Goal: Obtain resource: Download file/media

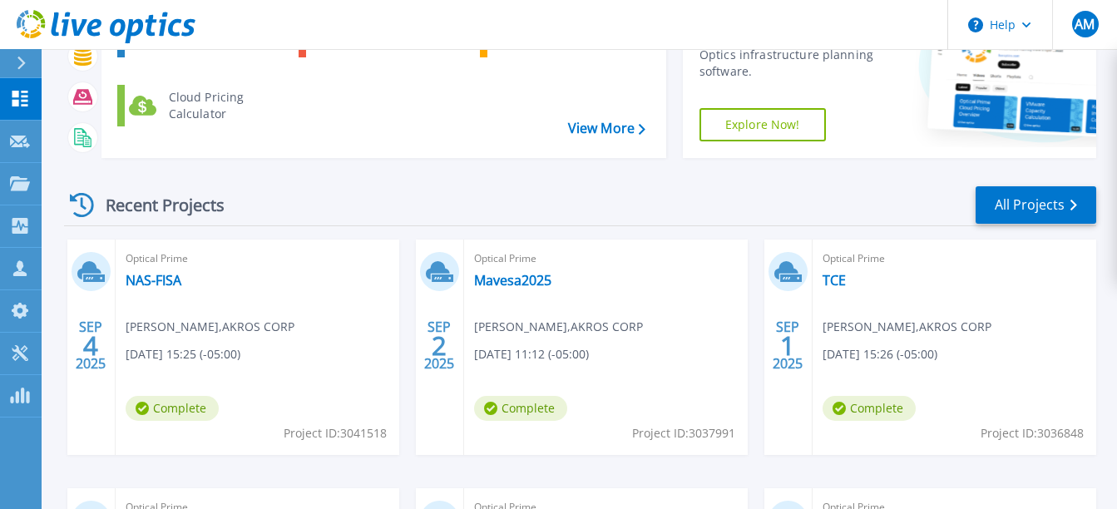
scroll to position [250, 0]
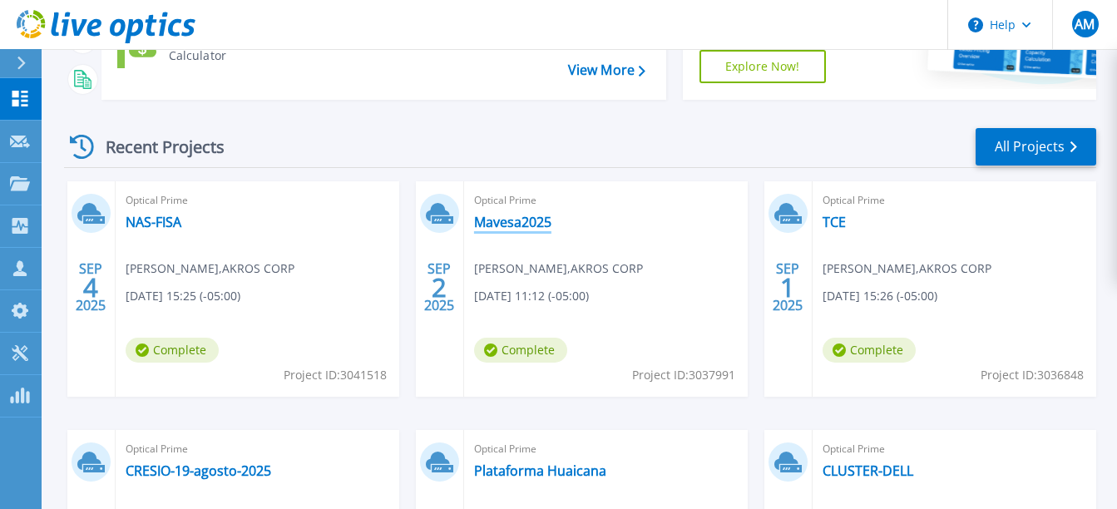
click at [522, 225] on link "Mavesa2025" at bounding box center [512, 222] width 77 height 17
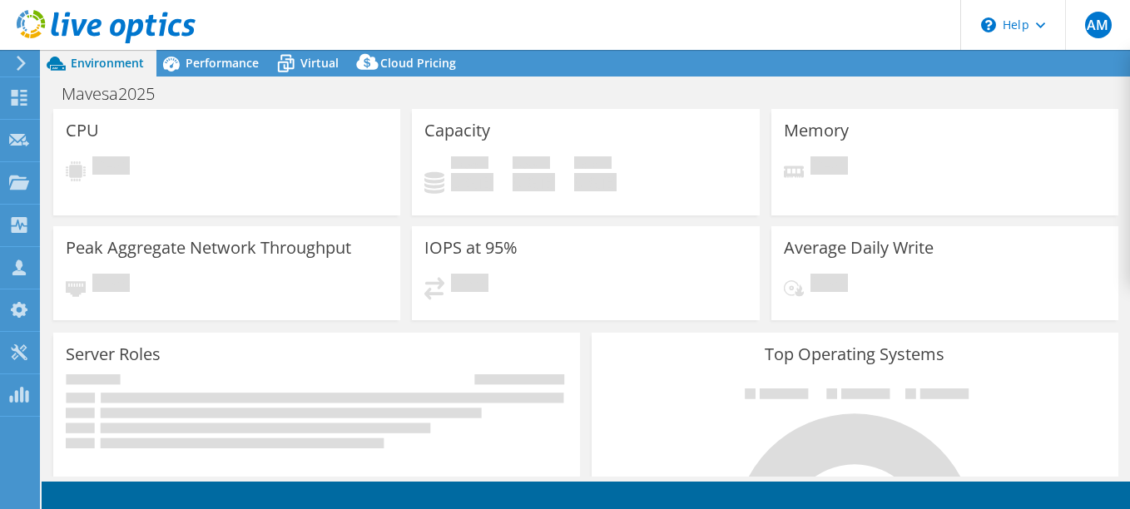
select select "USD"
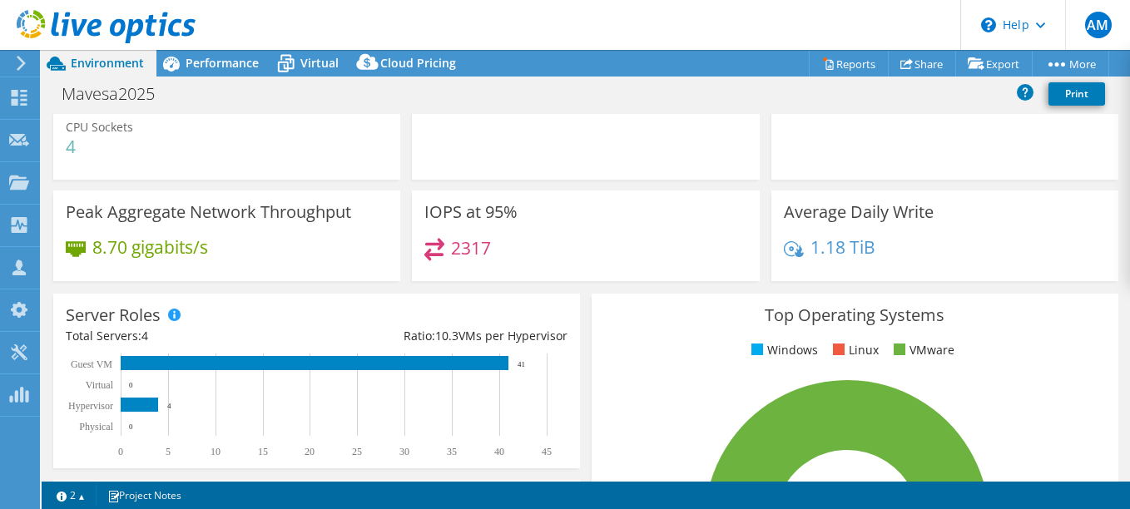
scroll to position [51, 0]
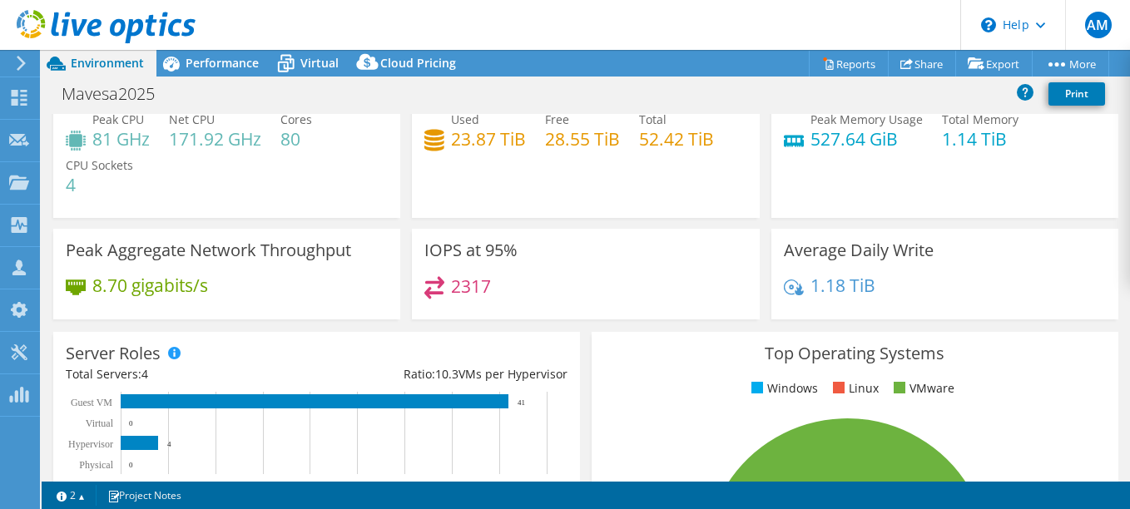
click at [227, 65] on span "Performance" at bounding box center [222, 63] width 73 height 16
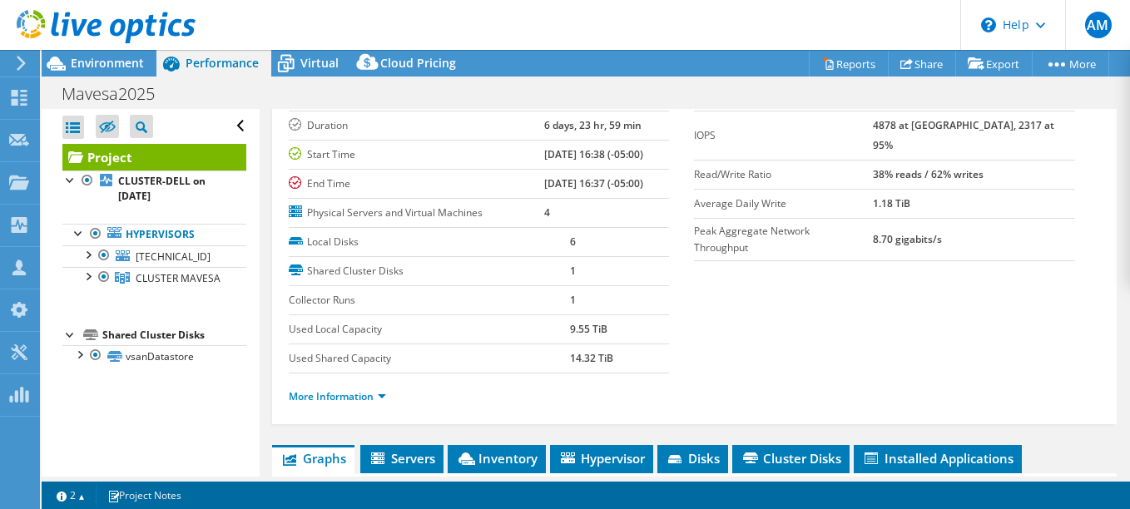
scroll to position [83, 0]
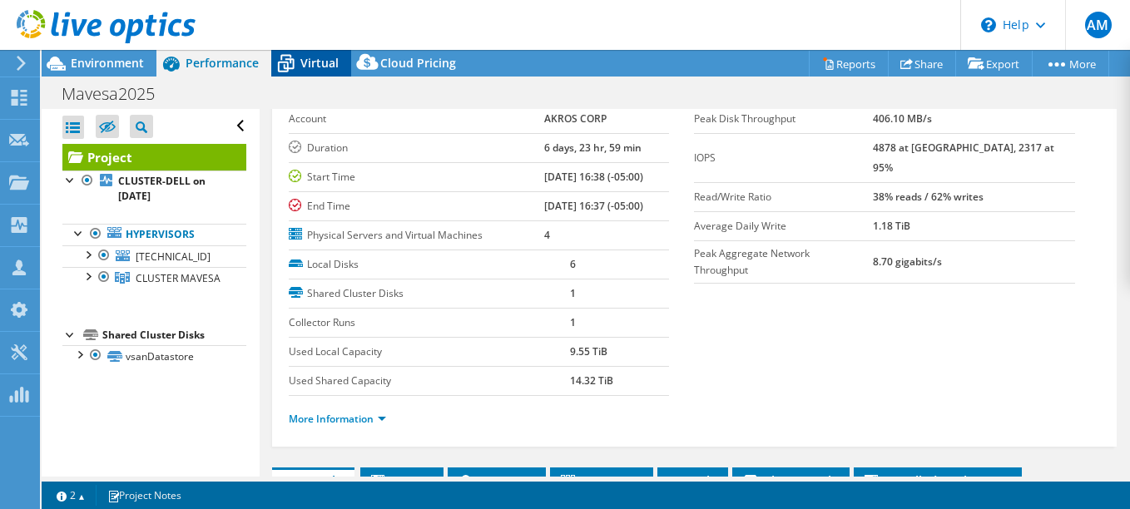
click at [319, 68] on span "Virtual" at bounding box center [319, 63] width 38 height 16
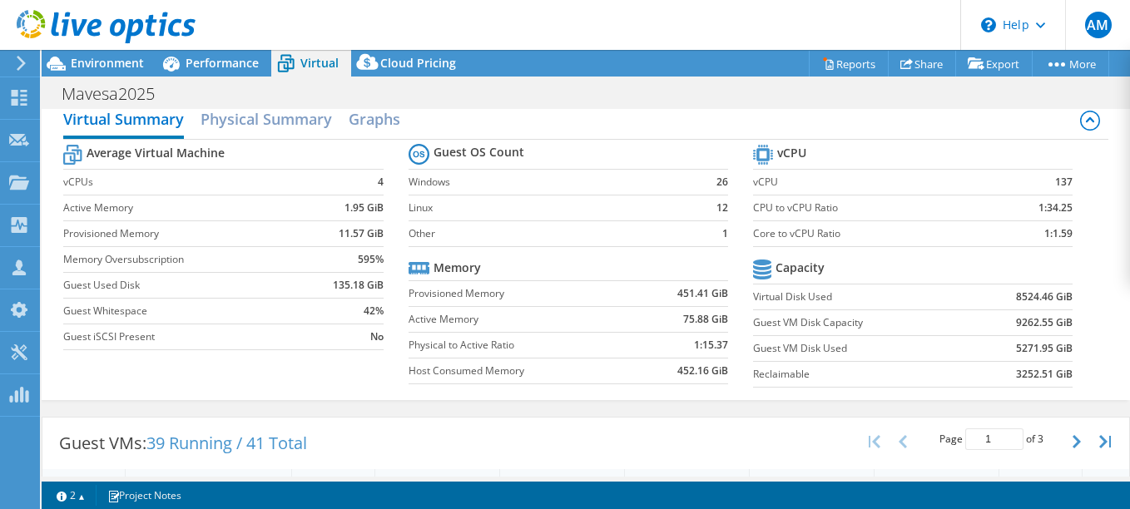
scroll to position [0, 0]
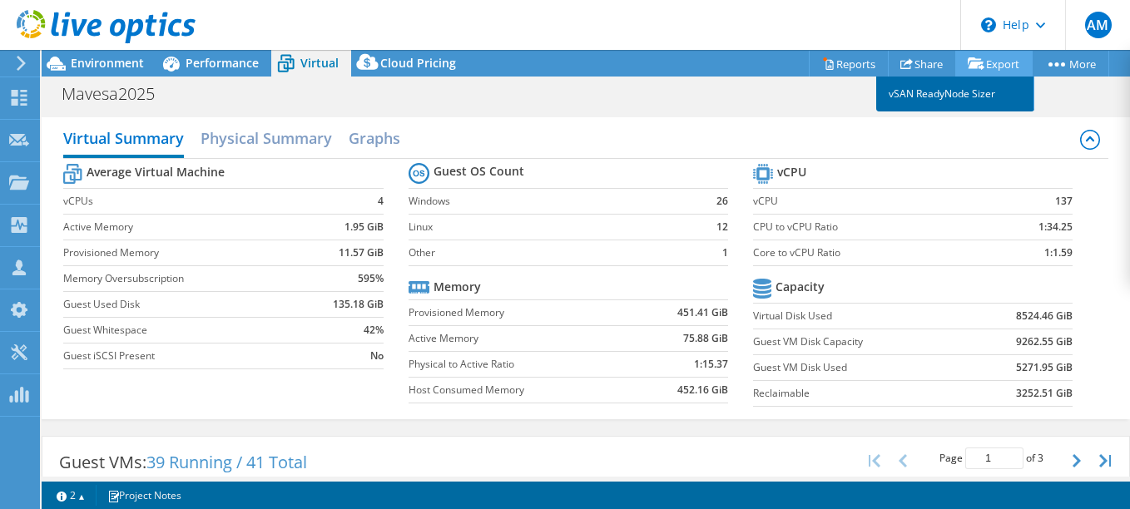
click at [939, 92] on link "vSAN ReadyNode Sizer" at bounding box center [955, 94] width 158 height 35
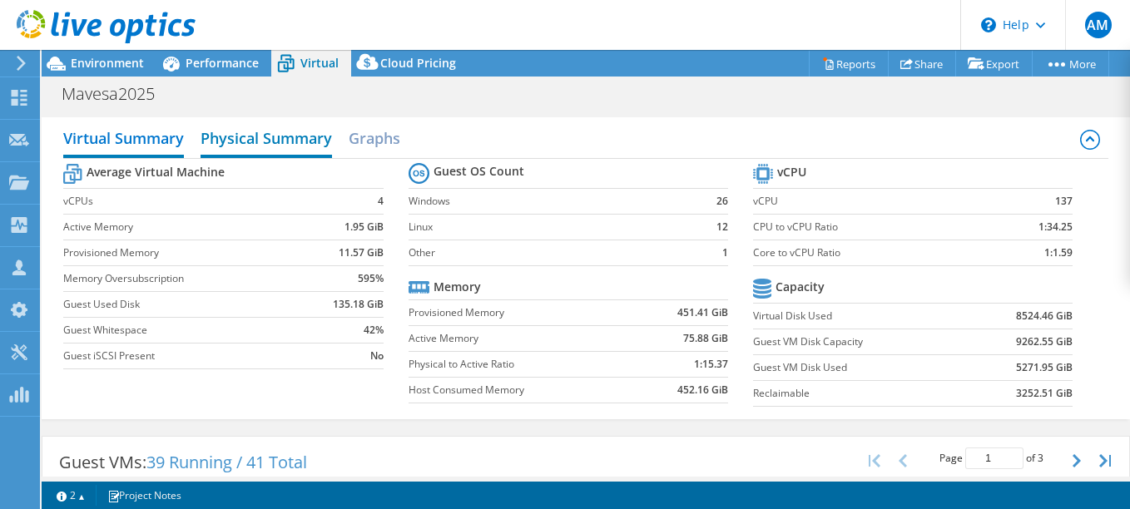
click at [266, 150] on h2 "Physical Summary" at bounding box center [265, 139] width 131 height 37
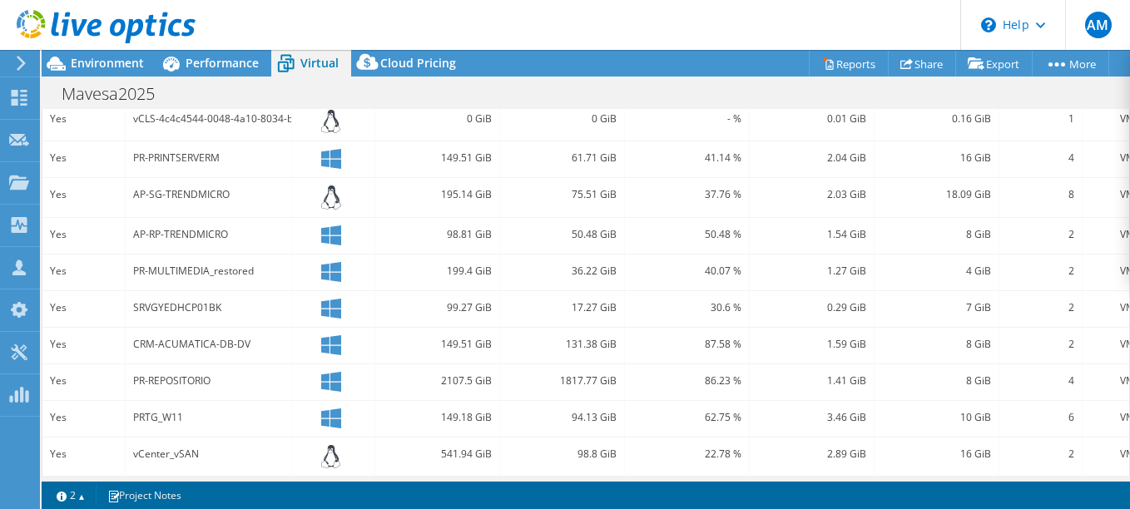
scroll to position [225, 0]
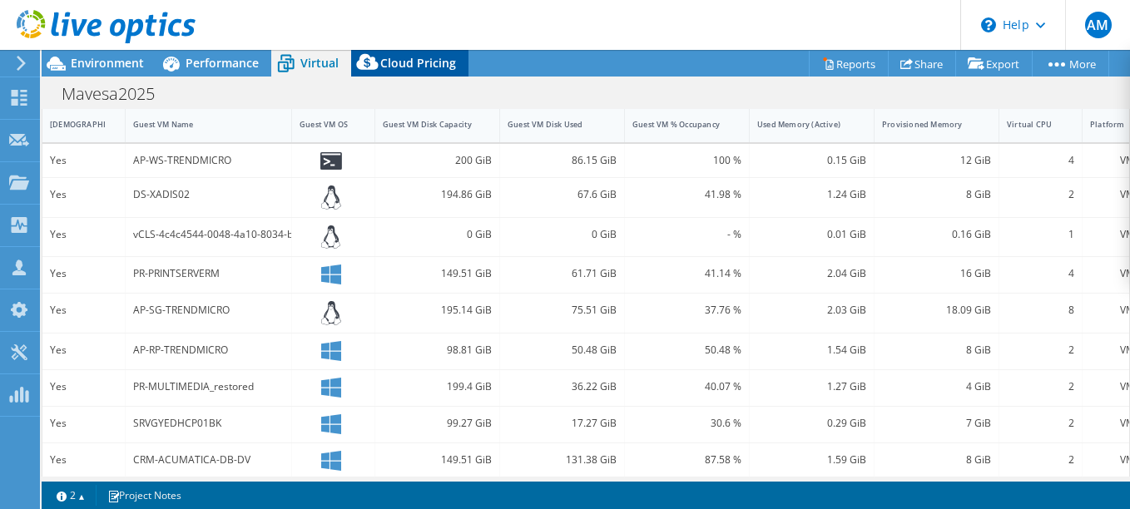
click at [409, 60] on span "Cloud Pricing" at bounding box center [418, 63] width 76 height 16
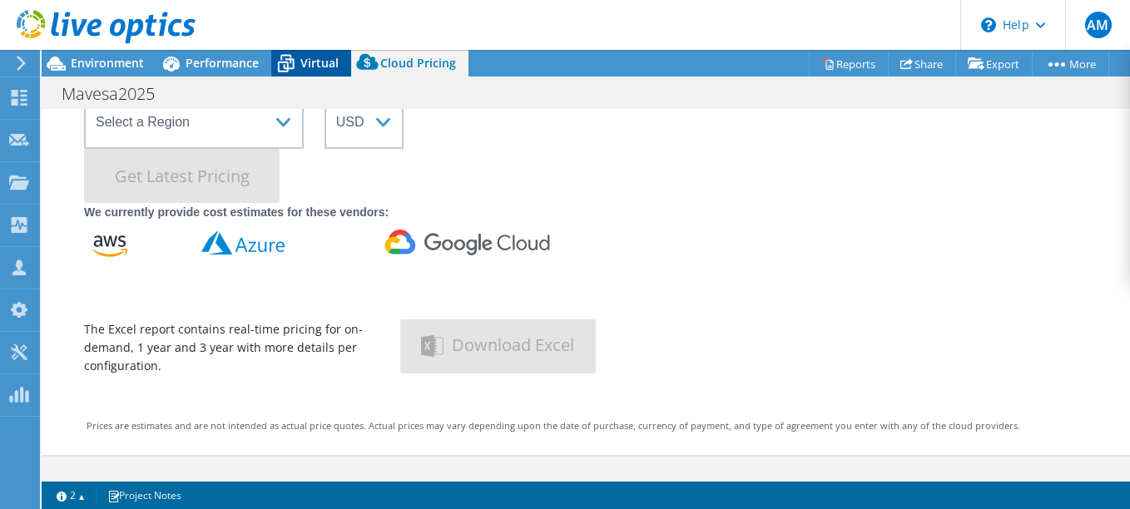
click at [307, 57] on span "Virtual" at bounding box center [319, 63] width 38 height 16
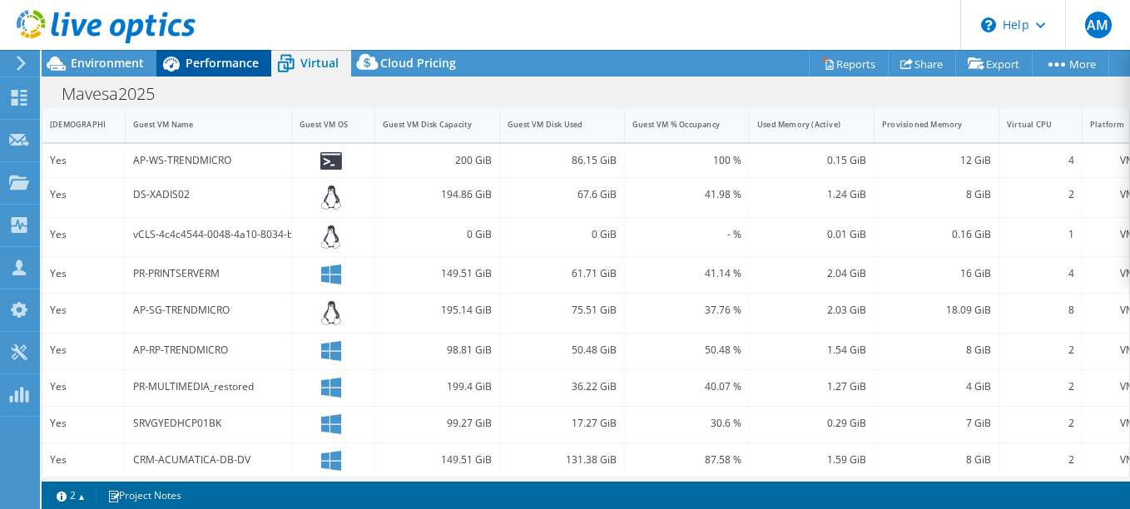
click at [212, 57] on span "Performance" at bounding box center [222, 63] width 73 height 16
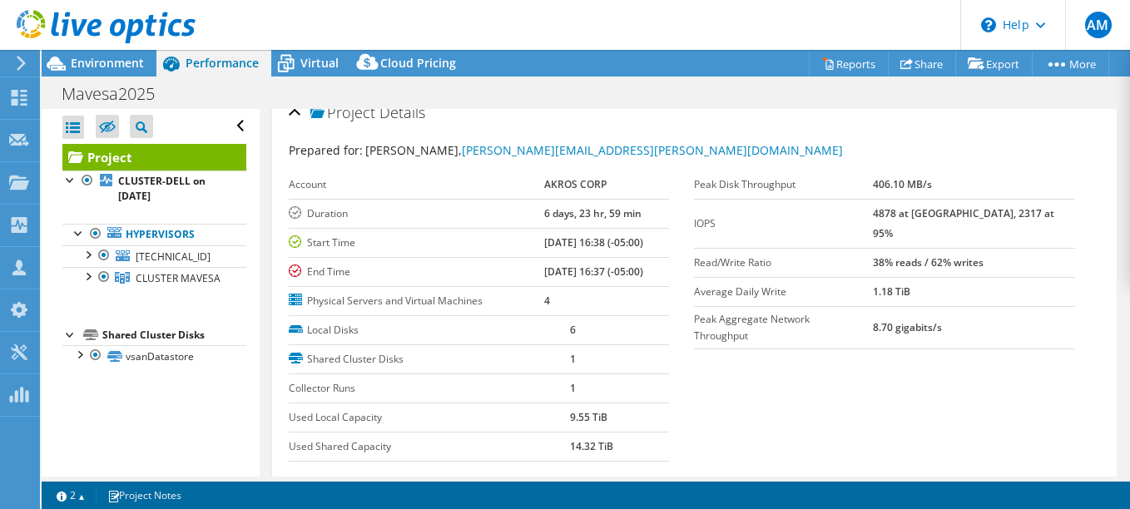
scroll to position [0, 0]
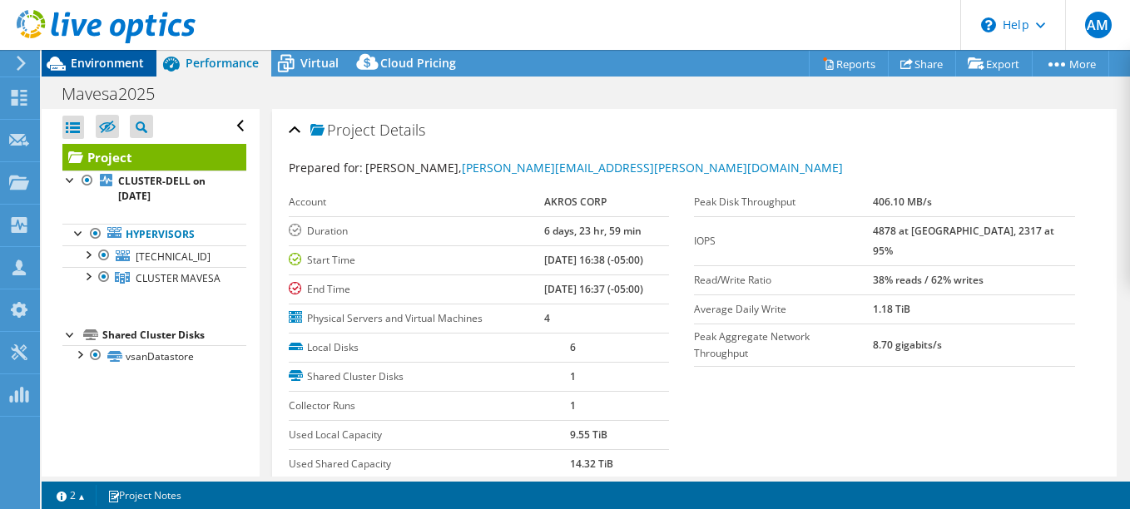
click at [112, 61] on span "Environment" at bounding box center [107, 63] width 73 height 16
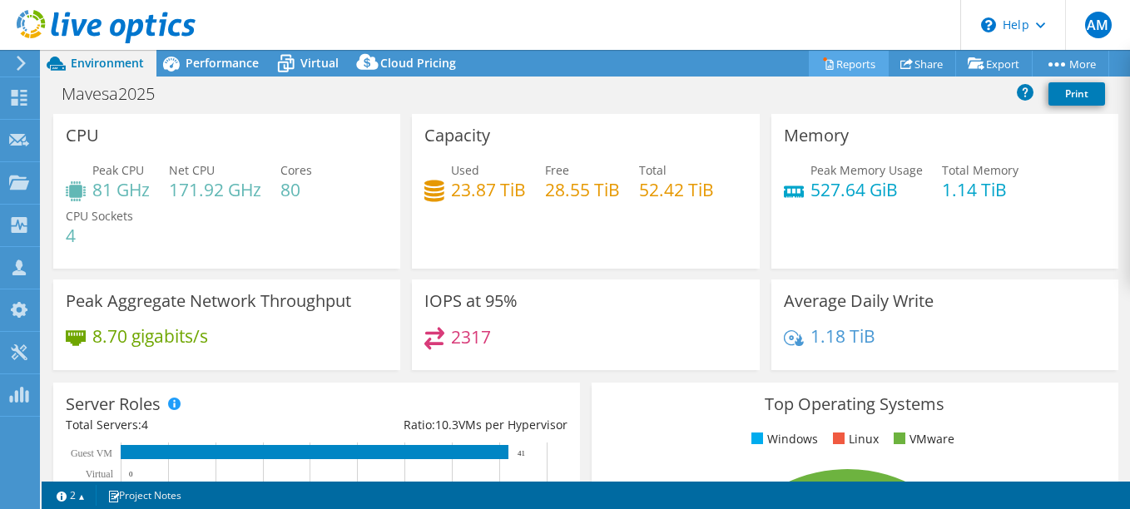
click at [847, 62] on link "Reports" at bounding box center [849, 64] width 80 height 26
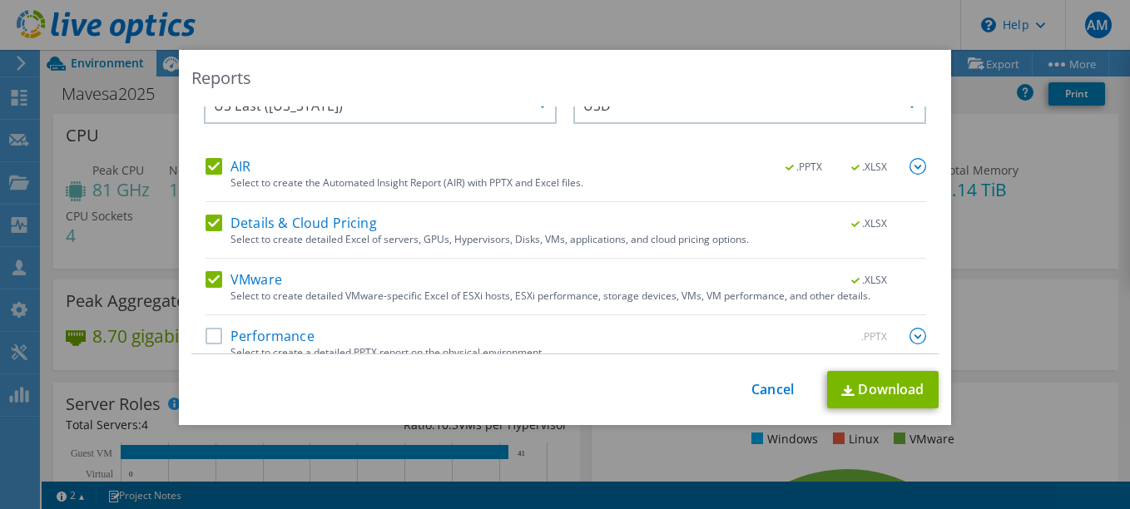
scroll to position [57, 0]
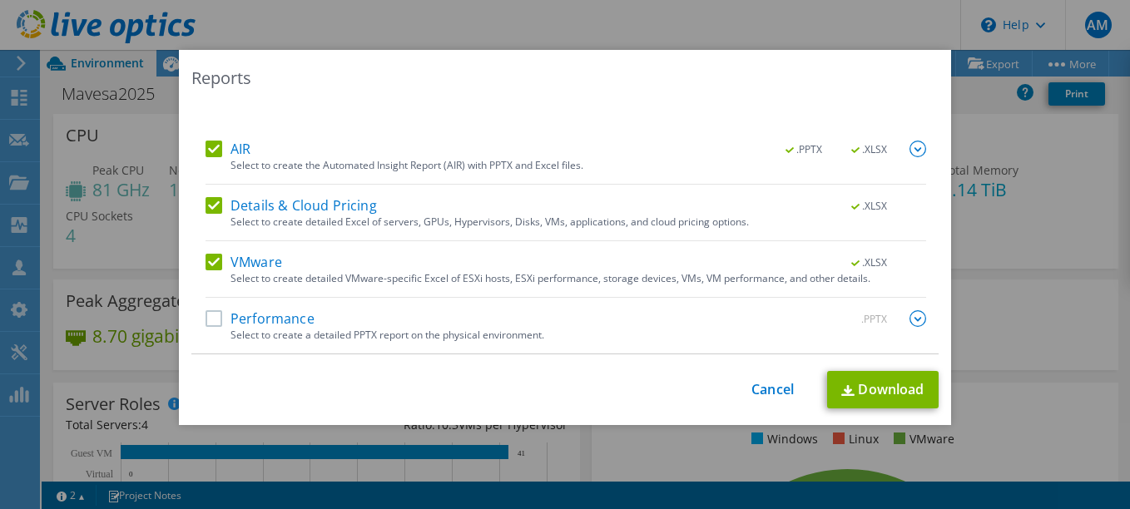
click at [208, 205] on label "Details & Cloud Pricing" at bounding box center [290, 205] width 171 height 17
click at [0, 0] on input "Details & Cloud Pricing" at bounding box center [0, 0] width 0 height 0
click at [208, 154] on label "AIR" at bounding box center [227, 149] width 45 height 17
click at [0, 0] on input "AIR" at bounding box center [0, 0] width 0 height 0
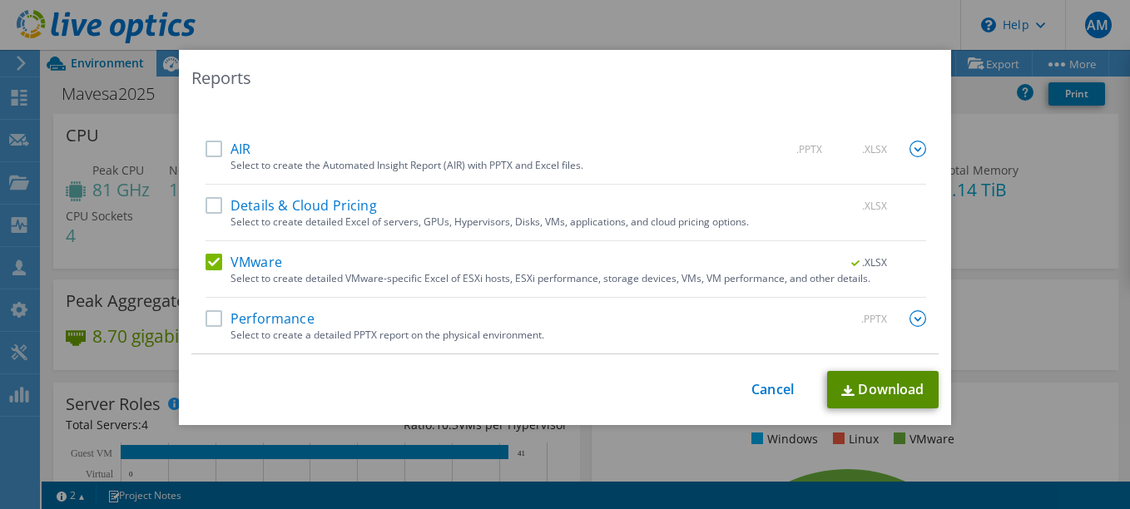
click at [879, 395] on link "Download" at bounding box center [882, 389] width 111 height 37
